Goal: Task Accomplishment & Management: Use online tool/utility

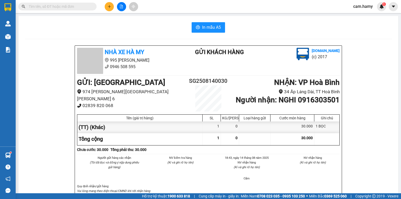
click at [109, 9] on button at bounding box center [109, 6] width 9 height 9
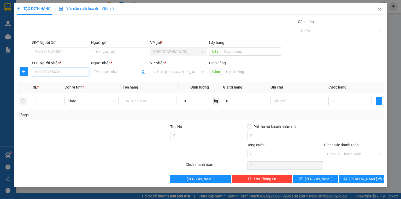
click at [78, 73] on input "SĐT Người Nhận *" at bounding box center [60, 72] width 57 height 8
click at [69, 77] on div "SĐT Người Nhận * VD: 0377654321" at bounding box center [60, 69] width 57 height 18
click at [69, 73] on input "SĐT Người Nhận *" at bounding box center [60, 72] width 57 height 8
type input "0903206177"
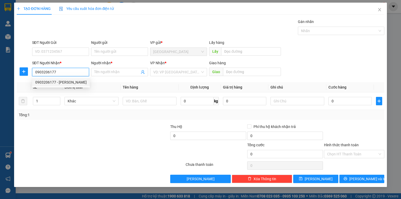
click at [76, 82] on div "0903206177 - [PERSON_NAME]" at bounding box center [60, 82] width 51 height 6
type input "DUNG"
type input "50.000"
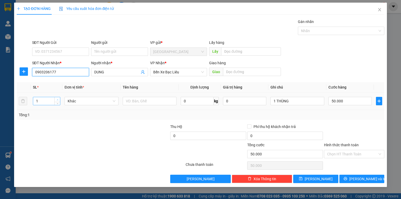
type input "0903206177"
click at [58, 100] on span "up" at bounding box center [57, 99] width 3 height 3
type input "1"
click at [59, 104] on span "Decrease Value" at bounding box center [57, 102] width 6 height 5
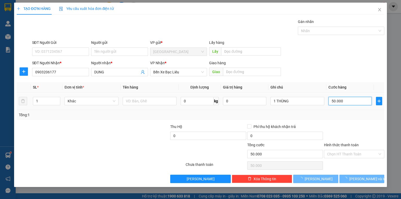
click at [359, 102] on input "50.000" at bounding box center [349, 101] width 43 height 8
type input "0"
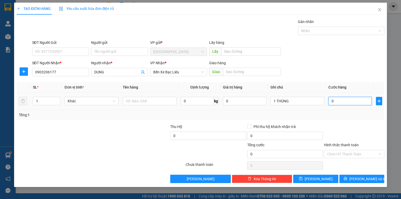
type input "5"
type input "05"
type input "50"
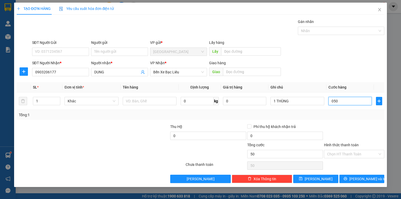
type input "050"
type input "50.000"
click at [362, 131] on div at bounding box center [353, 133] width 61 height 18
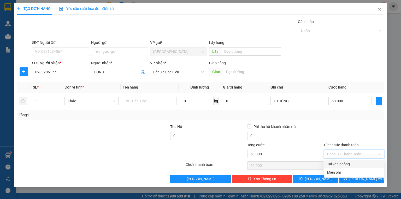
drag, startPoint x: 358, startPoint y: 152, endPoint x: 355, endPoint y: 163, distance: 11.2
click at [358, 152] on input "Hình thức thanh toán" at bounding box center [352, 154] width 50 height 8
click at [354, 163] on div "Tại văn phòng" at bounding box center [354, 164] width 54 height 6
type input "0"
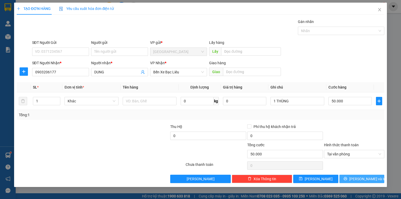
click at [363, 175] on button "[PERSON_NAME] và In" at bounding box center [361, 179] width 45 height 8
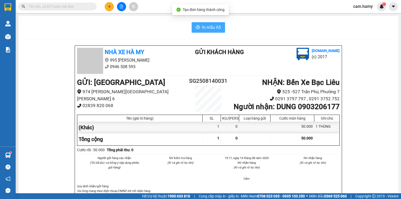
click at [202, 23] on button "In mẫu A5" at bounding box center [208, 27] width 33 height 10
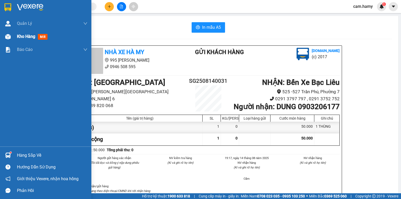
click at [21, 37] on span "Kho hàng" at bounding box center [26, 36] width 18 height 5
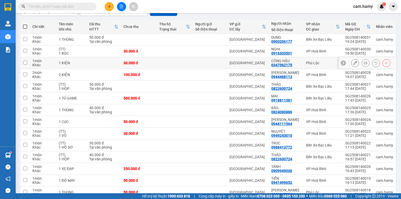
scroll to position [33, 0]
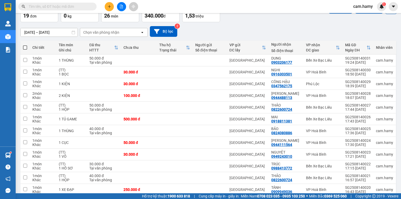
click at [24, 46] on span at bounding box center [25, 47] width 4 height 4
click at [25, 45] on input "checkbox" at bounding box center [25, 45] width 0 height 0
checkbox input "true"
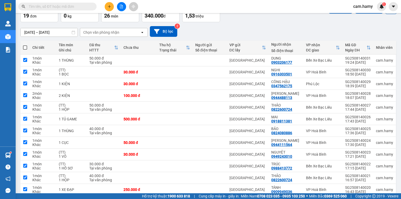
checkbox input "true"
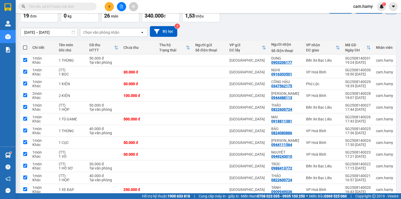
checkbox input "true"
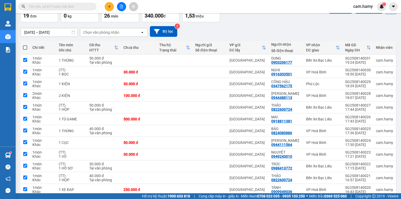
checkbox input "true"
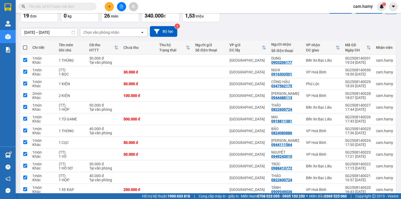
checkbox input "true"
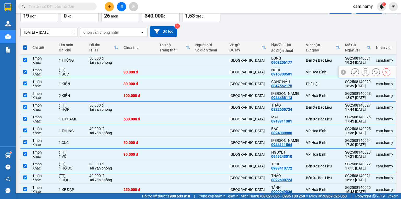
click at [79, 75] on div "1 BỌC" at bounding box center [71, 74] width 25 height 4
checkbox input "false"
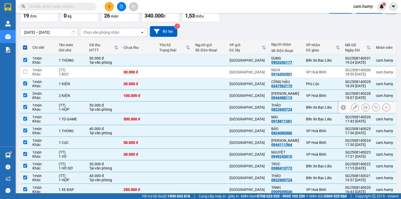
click at [77, 104] on div "(TT)" at bounding box center [71, 105] width 25 height 4
checkbox input "false"
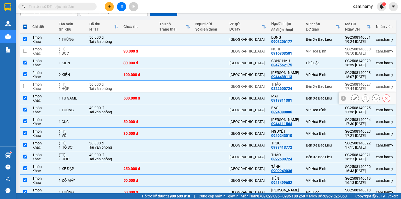
click at [81, 97] on div "1 TỦ GAME" at bounding box center [71, 98] width 25 height 4
checkbox input "false"
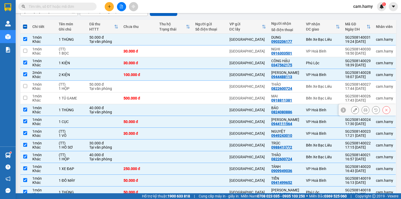
scroll to position [75, 0]
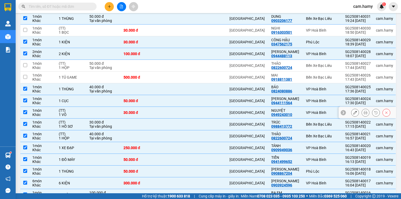
click at [63, 112] on div "1 VỎ" at bounding box center [71, 114] width 25 height 4
checkbox input "false"
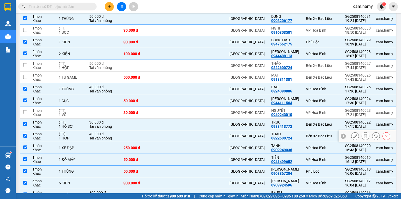
click at [67, 130] on td "(TT) 1 HỘP" at bounding box center [71, 136] width 31 height 12
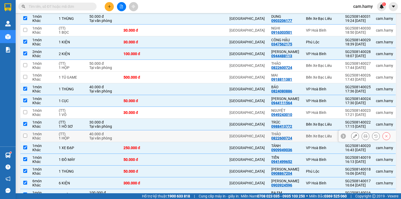
click at [71, 141] on td "(TT) 1 HỘP" at bounding box center [71, 136] width 31 height 12
checkbox input "true"
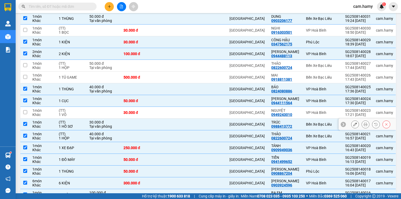
click at [75, 125] on div "1 HỒ SƠ" at bounding box center [71, 126] width 25 height 4
checkbox input "false"
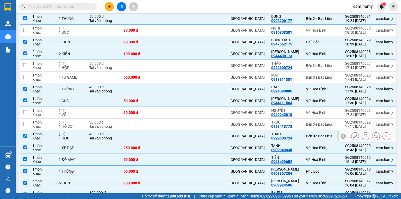
click at [76, 134] on div "(TT)" at bounding box center [71, 134] width 25 height 4
checkbox input "false"
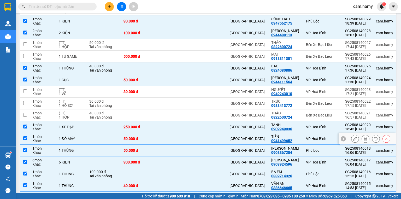
scroll to position [137, 0]
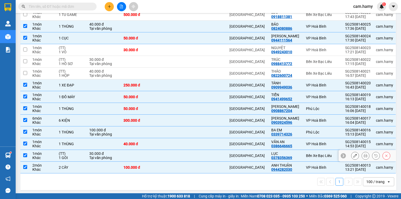
click at [78, 152] on div "(TT)" at bounding box center [71, 153] width 25 height 4
checkbox input "false"
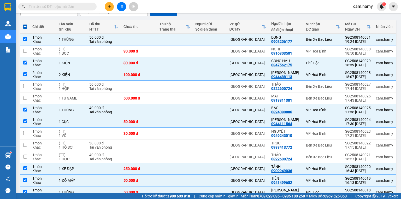
scroll to position [0, 0]
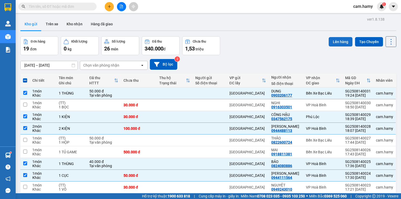
click at [330, 37] on button "Lên hàng" at bounding box center [341, 41] width 24 height 9
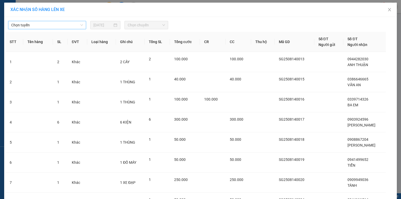
click at [15, 24] on span "Chọn tuyến" at bounding box center [47, 25] width 72 height 8
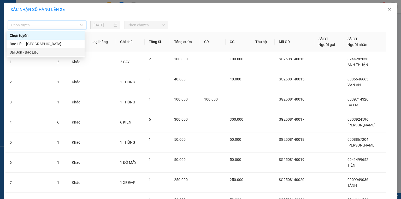
click at [33, 51] on div "Sài Gòn - Bạc Liêu" at bounding box center [46, 52] width 72 height 6
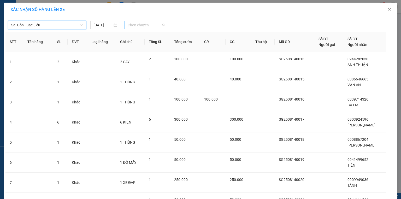
click at [152, 27] on span "Chọn chuyến" at bounding box center [147, 25] width 38 height 8
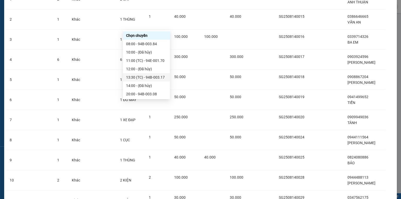
scroll to position [8, 0]
click at [150, 87] on div "20:00 - 94B-003.08" at bounding box center [146, 86] width 41 height 6
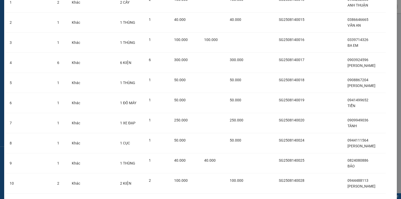
scroll to position [135, 0]
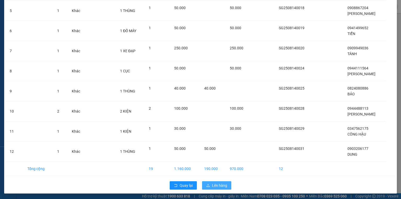
click at [216, 188] on button "Lên hàng" at bounding box center [216, 185] width 29 height 8
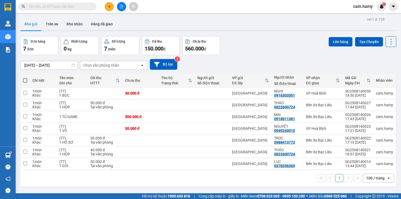
click at [120, 5] on icon "file-add" at bounding box center [122, 7] width 4 height 4
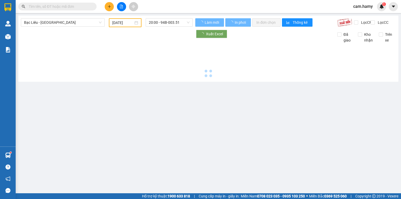
type input "[DATE]"
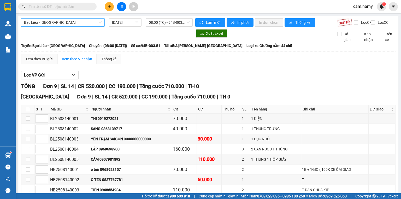
click at [97, 20] on span "Bạc Liêu - [GEOGRAPHIC_DATA]" at bounding box center [63, 23] width 78 height 8
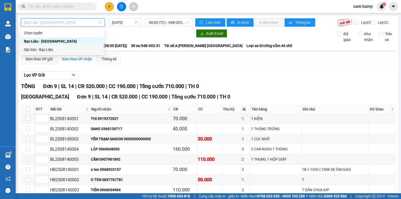
drag, startPoint x: 43, startPoint y: 47, endPoint x: 74, endPoint y: 41, distance: 31.7
click at [43, 47] on div "Sài Gòn - Bạc Liêu" at bounding box center [62, 50] width 77 height 6
type input "[DATE]"
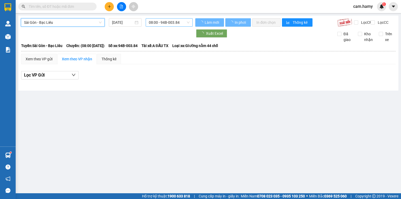
click at [170, 21] on span "08:00 - 94B-003.84" at bounding box center [169, 23] width 41 height 8
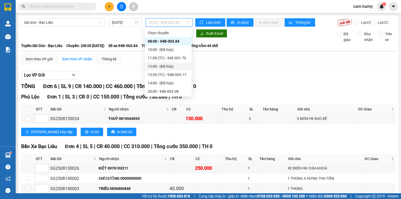
scroll to position [8, 0]
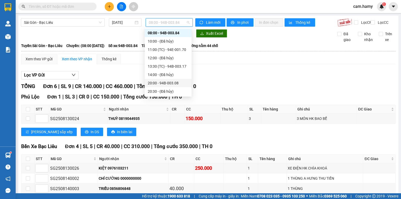
click at [178, 81] on div "20:00 - 94B-003.08" at bounding box center [168, 83] width 41 height 6
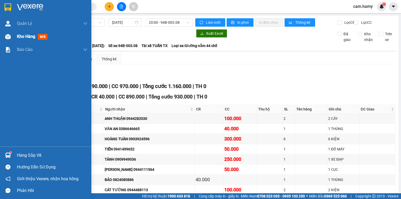
click at [8, 41] on div "Kho hàng mới" at bounding box center [45, 36] width 91 height 13
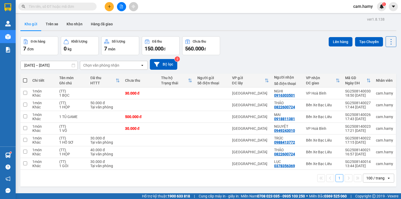
click at [124, 10] on div at bounding box center [121, 6] width 39 height 9
click at [123, 10] on button at bounding box center [121, 6] width 9 height 9
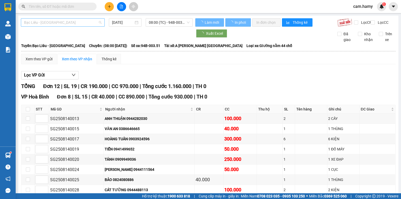
click at [52, 23] on span "Bạc Liêu - [GEOGRAPHIC_DATA]" at bounding box center [63, 23] width 78 height 8
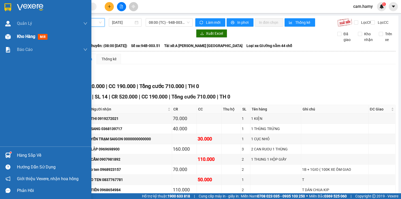
click at [26, 35] on span "Kho hàng" at bounding box center [26, 36] width 18 height 5
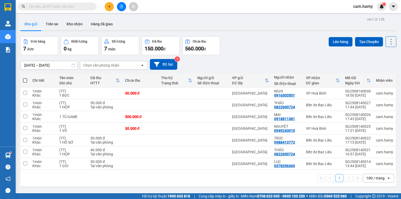
click at [123, 7] on button at bounding box center [121, 6] width 9 height 9
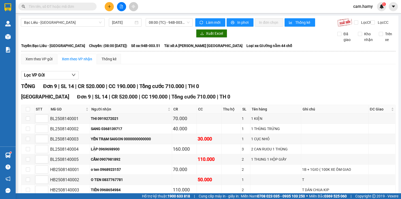
click at [49, 27] on div "Bạc Liêu - [GEOGRAPHIC_DATA] [DATE] 08:00 (TC) - 94B-003.51" at bounding box center [107, 22] width 172 height 8
click at [51, 24] on span "Bạc Liêu - [GEOGRAPHIC_DATA]" at bounding box center [63, 23] width 78 height 8
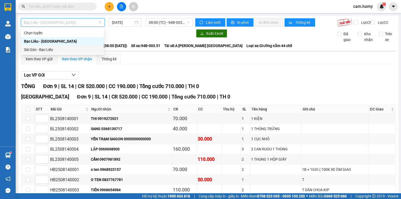
click at [49, 48] on div "Sài Gòn - Bạc Liêu" at bounding box center [62, 50] width 77 height 6
type input "[DATE]"
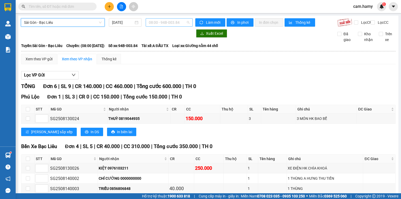
click at [172, 23] on span "08:00 - 94B-003.84" at bounding box center [169, 23] width 41 height 8
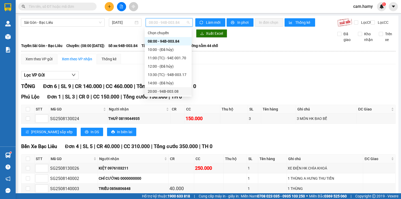
scroll to position [8, 0]
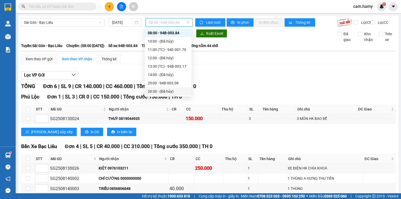
click at [171, 85] on div "20:00 - 94B-003.08" at bounding box center [168, 83] width 41 height 6
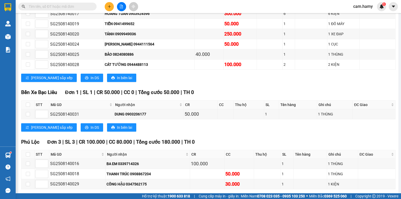
scroll to position [150, 0]
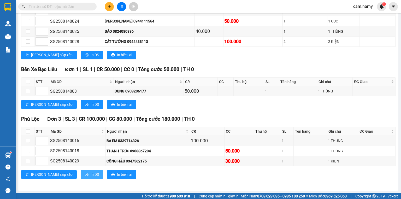
click at [81, 175] on button "In DS" at bounding box center [92, 174] width 22 height 8
click at [91, 105] on span "In DS" at bounding box center [95, 105] width 8 height 6
click at [91, 58] on span "In DS" at bounding box center [95, 55] width 8 height 6
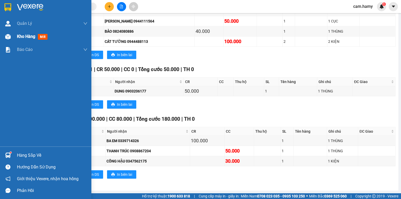
click at [14, 39] on div "Kho hàng mới" at bounding box center [45, 36] width 91 height 13
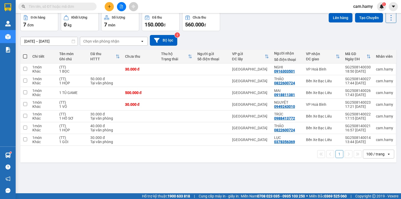
click at [22, 56] on th at bounding box center [24, 57] width 9 height 14
click at [25, 56] on span at bounding box center [25, 56] width 4 height 4
click at [25, 54] on input "checkbox" at bounding box center [25, 54] width 0 height 0
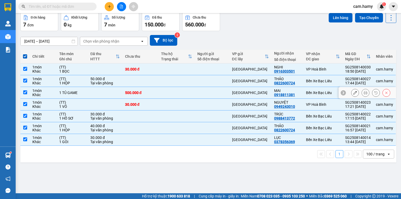
click at [85, 96] on td "1 TỦ GAME" at bounding box center [72, 93] width 31 height 12
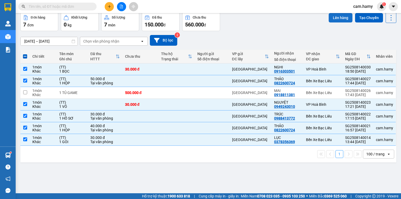
click at [334, 22] on button "Lên hàng" at bounding box center [341, 17] width 24 height 9
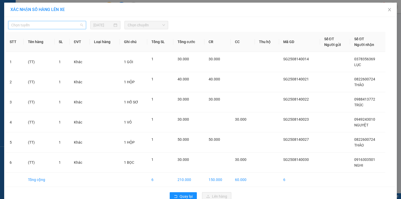
click at [34, 26] on span "Chọn tuyến" at bounding box center [47, 25] width 72 height 8
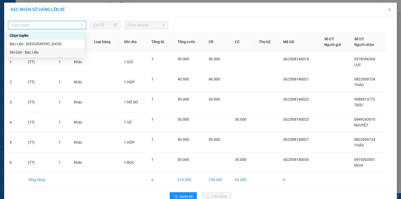
click at [27, 52] on div "Sài Gòn - Bạc Liêu" at bounding box center [46, 52] width 72 height 6
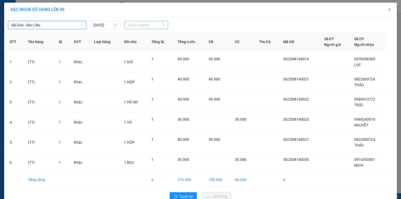
click at [158, 27] on span "Chọn chuyến" at bounding box center [147, 25] width 38 height 8
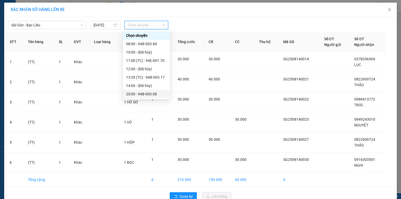
click at [153, 91] on div "20:00 - 94B-003.08" at bounding box center [146, 94] width 41 height 6
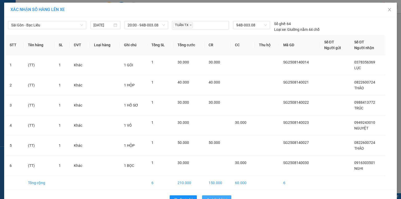
click at [214, 197] on span "Lên hàng" at bounding box center [219, 200] width 15 height 6
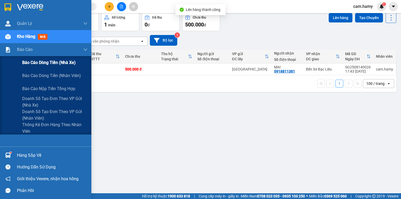
drag, startPoint x: 39, startPoint y: 61, endPoint x: 42, endPoint y: 62, distance: 3.5
click at [39, 61] on span "Báo cáo dòng tiền (nhà xe)" at bounding box center [49, 62] width 54 height 7
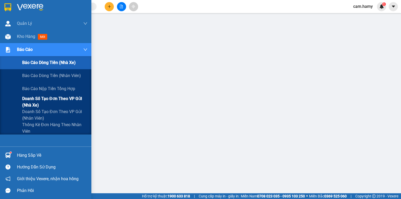
click at [34, 96] on span "Doanh số tạo đơn theo VP gửi (nhà xe)" at bounding box center [54, 101] width 65 height 13
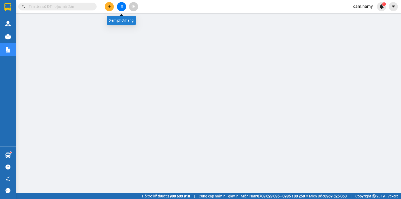
click at [122, 6] on icon "file-add" at bounding box center [122, 7] width 4 height 4
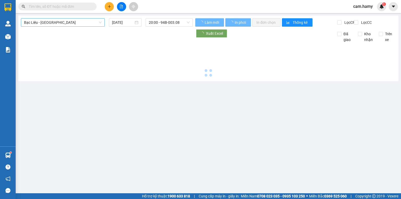
click at [66, 20] on span "Bạc Liêu - [GEOGRAPHIC_DATA]" at bounding box center [63, 23] width 78 height 8
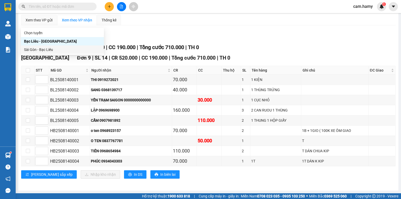
click at [50, 49] on div "Sài Gòn - Bạc Liêu" at bounding box center [62, 50] width 77 height 6
type input "[DATE]"
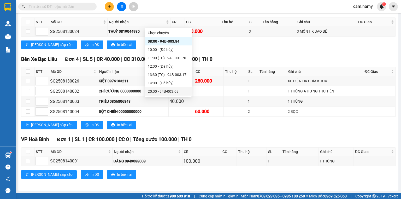
click at [170, 87] on div "20:00 - 94B-003.08" at bounding box center [168, 91] width 47 height 8
